Goal: Transaction & Acquisition: Purchase product/service

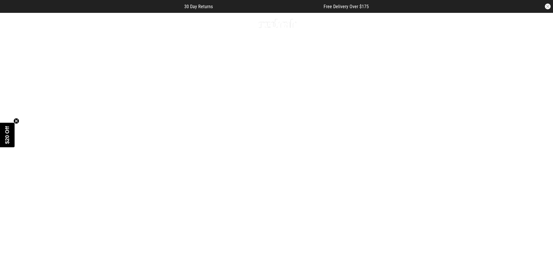
click at [71, 25] on icon at bounding box center [71, 24] width 7 height 10
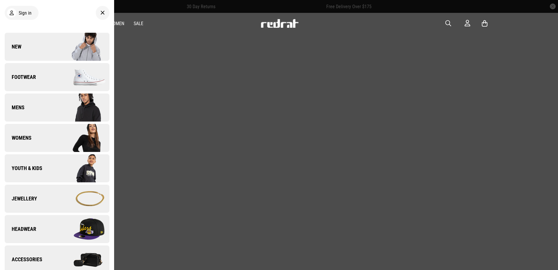
click at [20, 45] on span "New" at bounding box center [13, 46] width 17 height 7
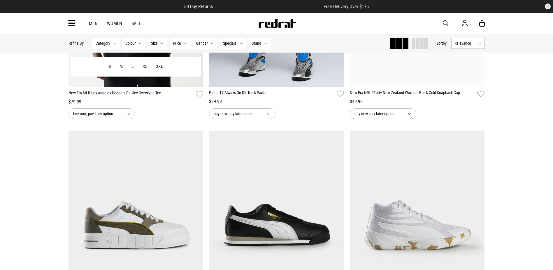
scroll to position [788, 0]
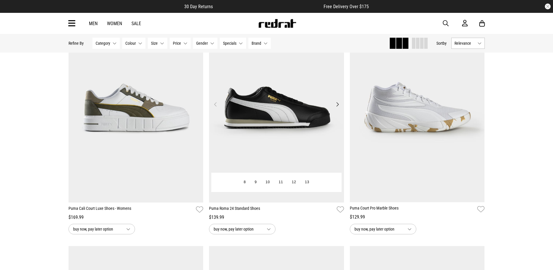
click at [258, 128] on img at bounding box center [276, 107] width 135 height 189
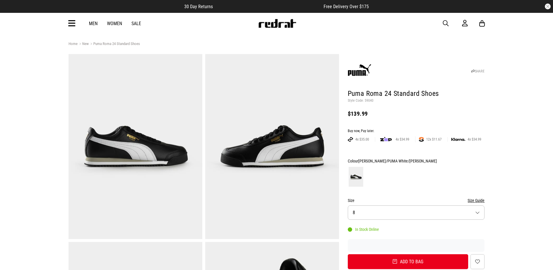
click at [368, 100] on p "Style Code: 59040" at bounding box center [416, 100] width 137 height 5
copy p "59040"
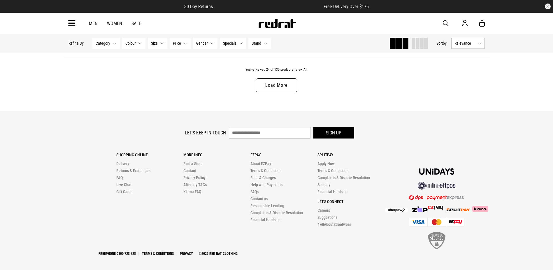
scroll to position [1917, 0]
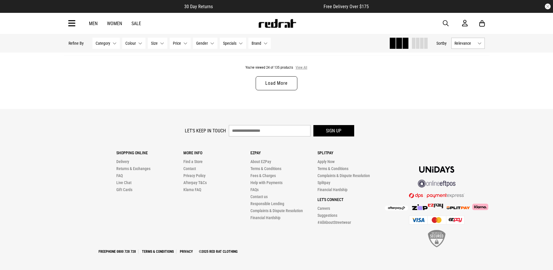
click at [301, 67] on button "View All" at bounding box center [302, 67] width 12 height 5
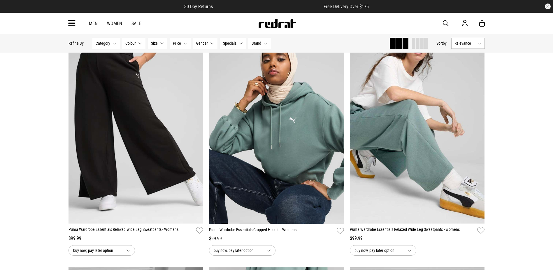
scroll to position [4021, 0]
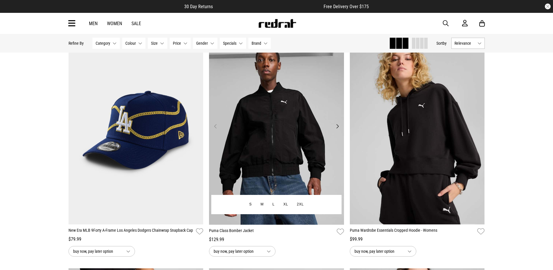
click at [271, 115] on img at bounding box center [276, 129] width 135 height 189
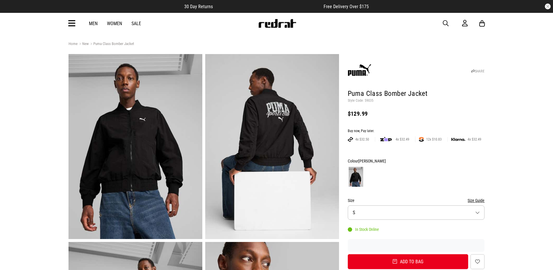
click at [369, 101] on p "Style Code: 59035" at bounding box center [416, 100] width 137 height 5
copy p "59035"
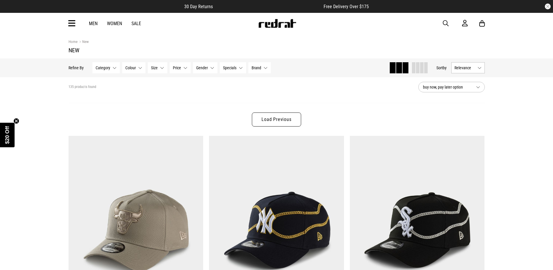
click at [277, 120] on link "Load Previous" at bounding box center [276, 119] width 49 height 14
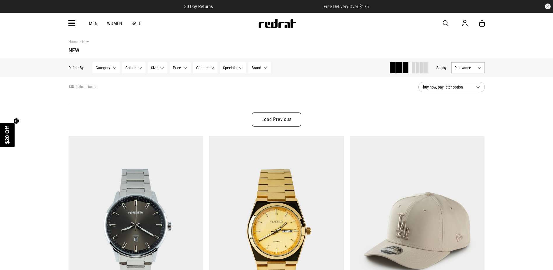
click at [280, 121] on link "Load Previous" at bounding box center [276, 119] width 49 height 14
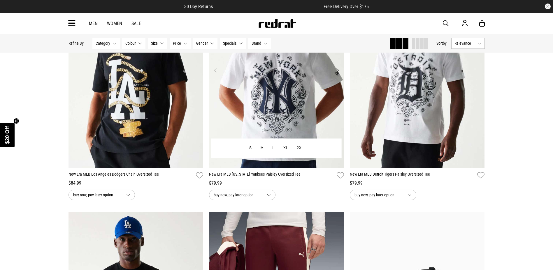
scroll to position [408, 0]
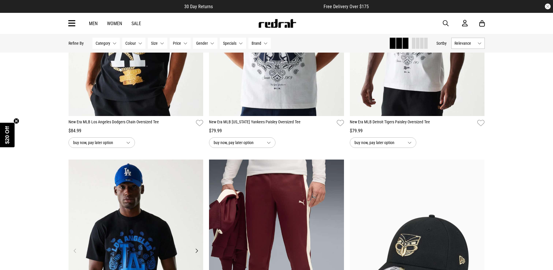
drag, startPoint x: 195, startPoint y: 175, endPoint x: 161, endPoint y: 185, distance: 35.9
click at [161, 185] on img at bounding box center [136, 253] width 135 height 189
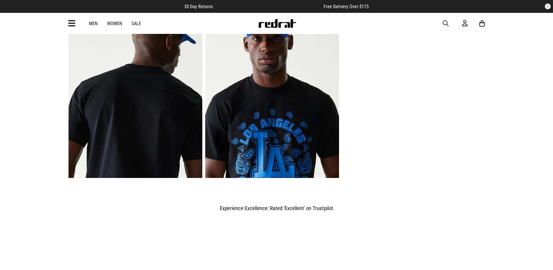
scroll to position [350, 0]
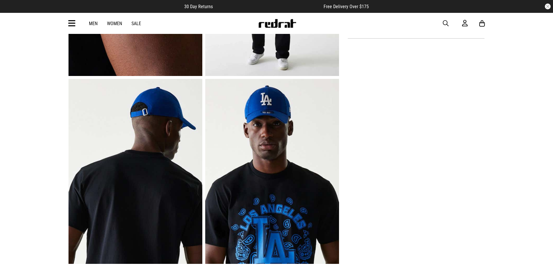
click at [248, 189] on img at bounding box center [272, 171] width 134 height 185
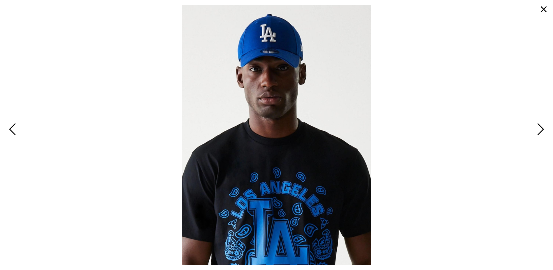
scroll to position [554, 0]
click at [11, 132] on span "Previous" at bounding box center [13, 129] width 9 height 17
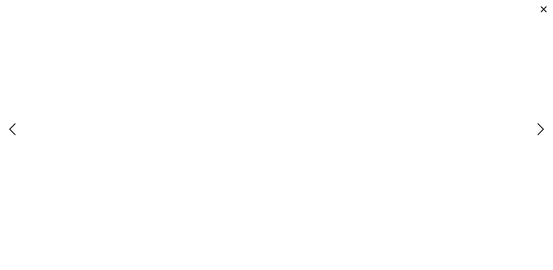
scroll to position [379, 0]
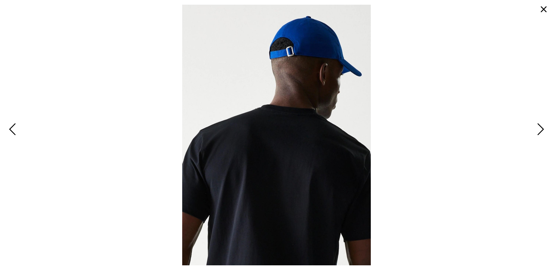
click at [13, 133] on span "Previous" at bounding box center [13, 129] width 9 height 17
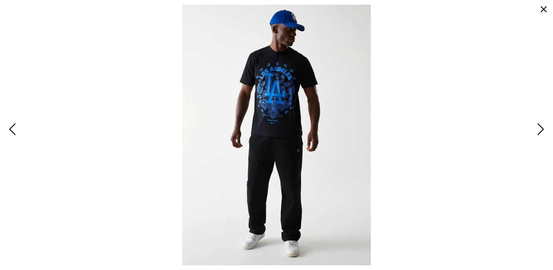
click at [13, 133] on span "Previous" at bounding box center [13, 129] width 9 height 17
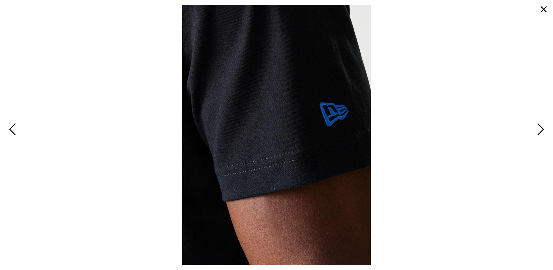
click at [13, 133] on span "Previous" at bounding box center [13, 129] width 9 height 17
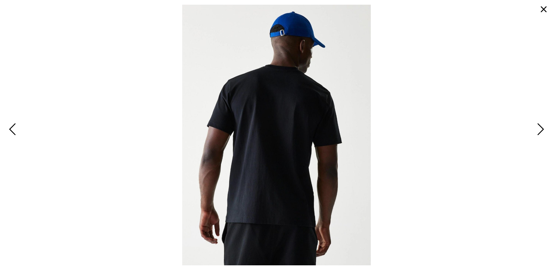
click at [13, 133] on span "Previous" at bounding box center [13, 129] width 9 height 17
